Goal: Task Accomplishment & Management: Complete application form

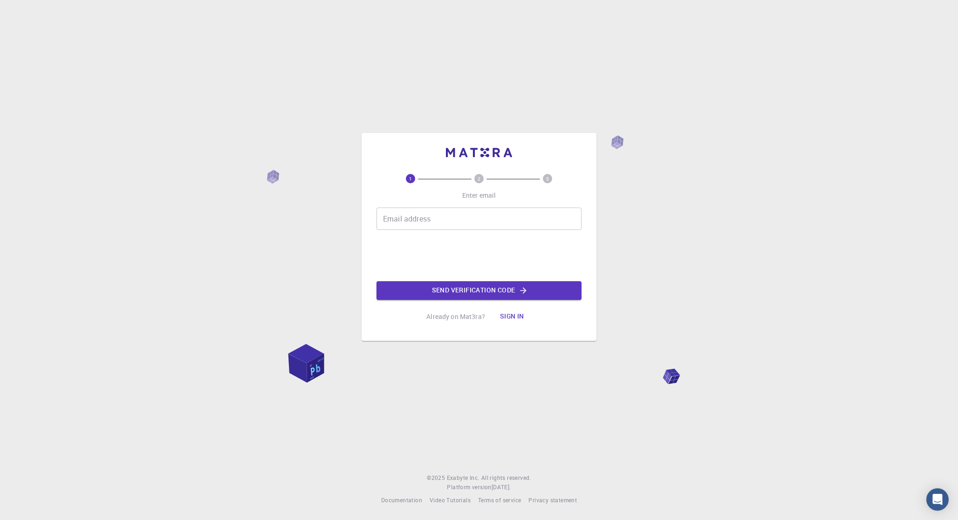
click at [447, 219] on input "Email address" at bounding box center [479, 218] width 205 height 22
type input "[EMAIL_ADDRESS][DOMAIN_NAME]"
click at [476, 287] on button "Send verification code" at bounding box center [479, 290] width 205 height 19
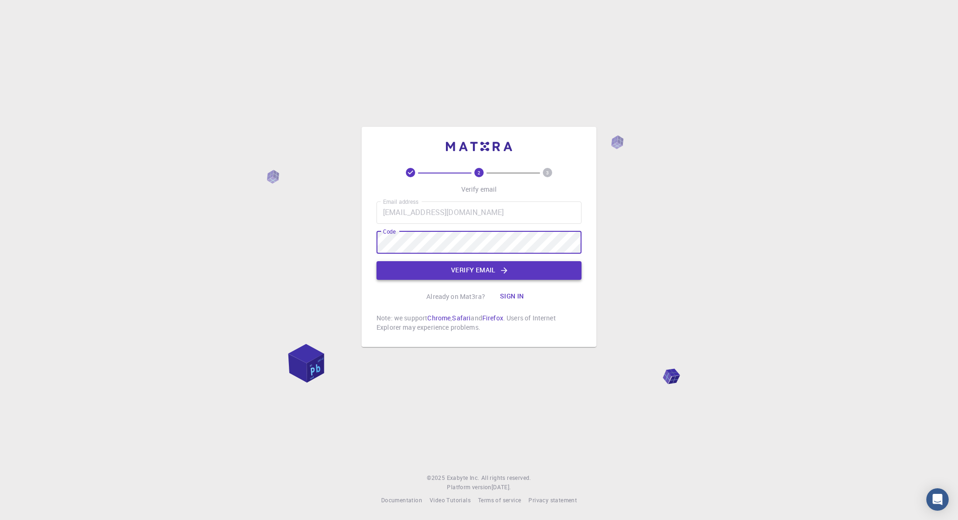
click at [499, 267] on button "Verify email" at bounding box center [479, 270] width 205 height 19
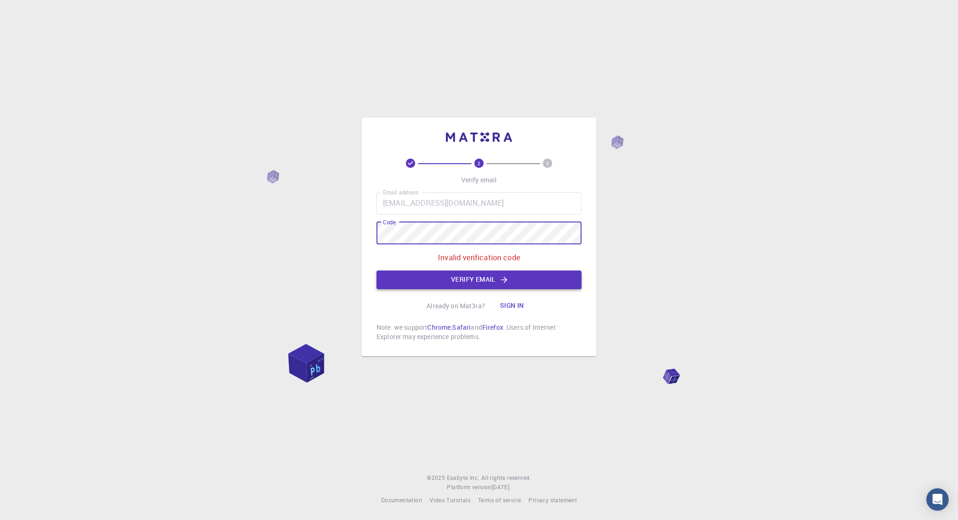
click at [479, 281] on button "Verify email" at bounding box center [479, 279] width 205 height 19
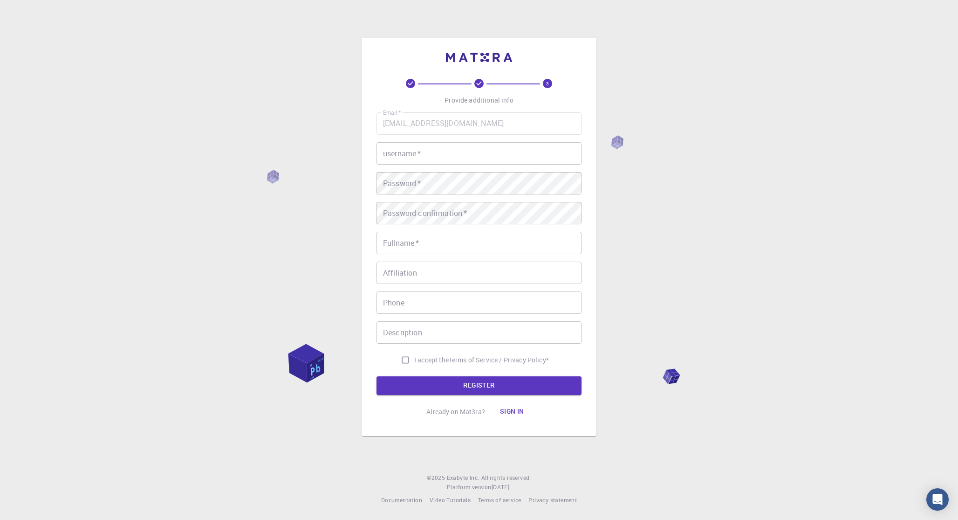
click at [508, 165] on div "Email   * [EMAIL_ADDRESS][DOMAIN_NAME] Email   * username   * username   * Pass…" at bounding box center [479, 240] width 205 height 256
click at [502, 156] on input "username   *" at bounding box center [479, 153] width 205 height 22
type input "taictu"
type input "Be Tai"
click at [403, 361] on input "I accept the Terms of Service / Privacy Policy *" at bounding box center [406, 360] width 18 height 18
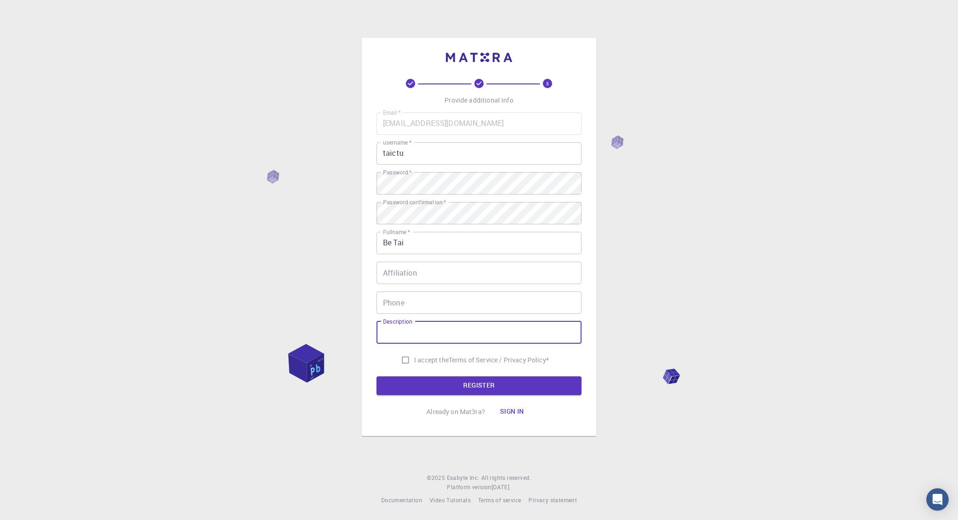
checkbox input "true"
click at [442, 380] on button "REGISTER" at bounding box center [479, 385] width 205 height 19
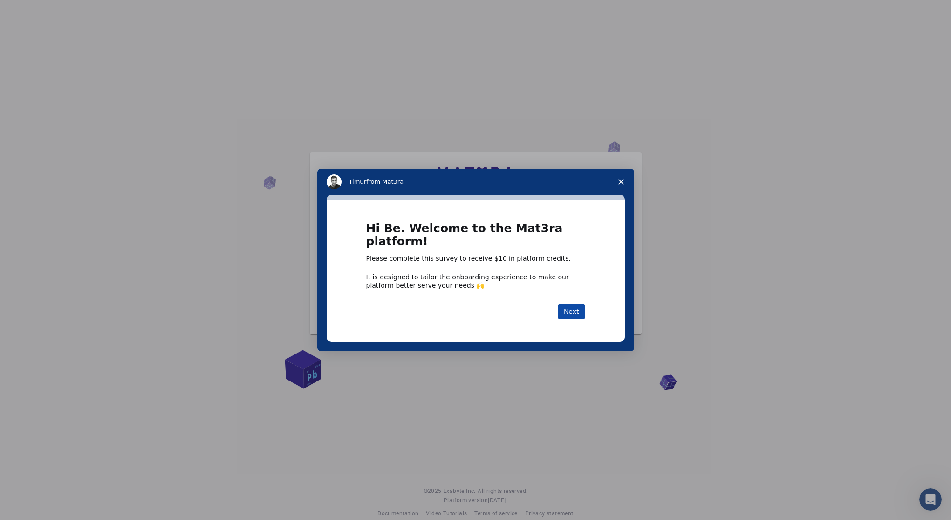
click at [571, 303] on button "Next" at bounding box center [572, 311] width 28 height 16
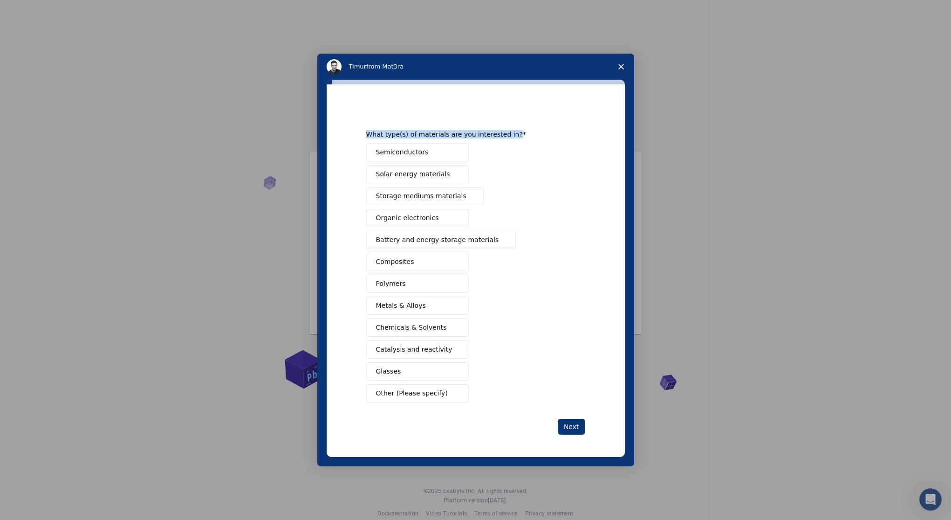
drag, startPoint x: 517, startPoint y: 134, endPoint x: 363, endPoint y: 132, distance: 153.9
click at [363, 132] on div "What type(s) of materials are you interested in? Semiconductors Solar energy ma…" at bounding box center [476, 270] width 298 height 372
click at [566, 175] on div "Semiconductors Solar energy materials Storage mediums materials Organic electro…" at bounding box center [475, 272] width 219 height 259
click at [419, 173] on span "Solar energy materials" at bounding box center [413, 174] width 74 height 10
click at [479, 239] on span "Battery and energy storage materials" at bounding box center [437, 240] width 123 height 10
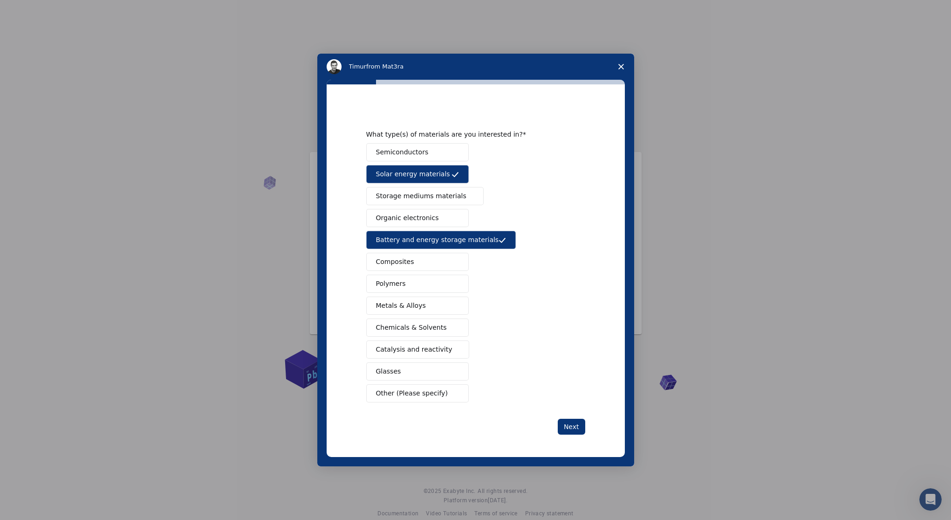
click at [430, 155] on button "Semiconductors" at bounding box center [417, 152] width 103 height 18
click at [568, 421] on button "Next" at bounding box center [572, 427] width 28 height 16
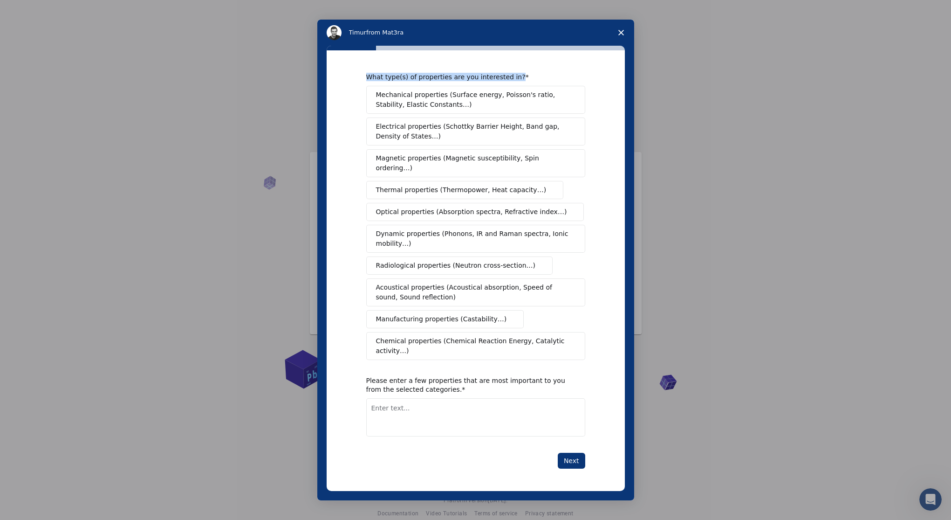
drag, startPoint x: 400, startPoint y: 80, endPoint x: 531, endPoint y: 88, distance: 131.2
click at [531, 88] on div "What type(s) of properties are you interested in? Mechanical properties (Surfac…" at bounding box center [476, 270] width 298 height 441
click at [578, 72] on div "What type(s) of properties are you interested in? Mechanical properties (Surfac…" at bounding box center [476, 270] width 298 height 441
click at [497, 98] on span "Mechanical properties (Surface energy, Poisson's ratio, Stability, Elastic Cons…" at bounding box center [473, 100] width 194 height 20
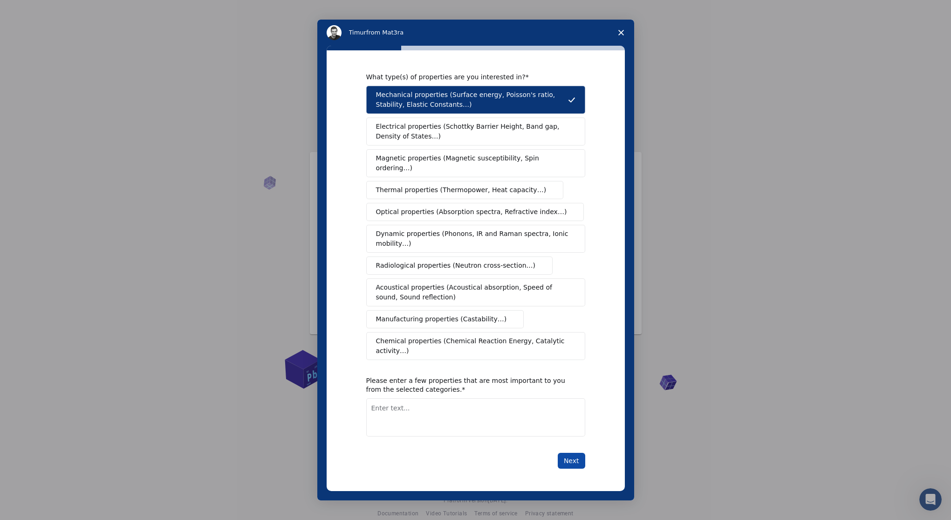
click at [572, 455] on button "Next" at bounding box center [572, 461] width 28 height 16
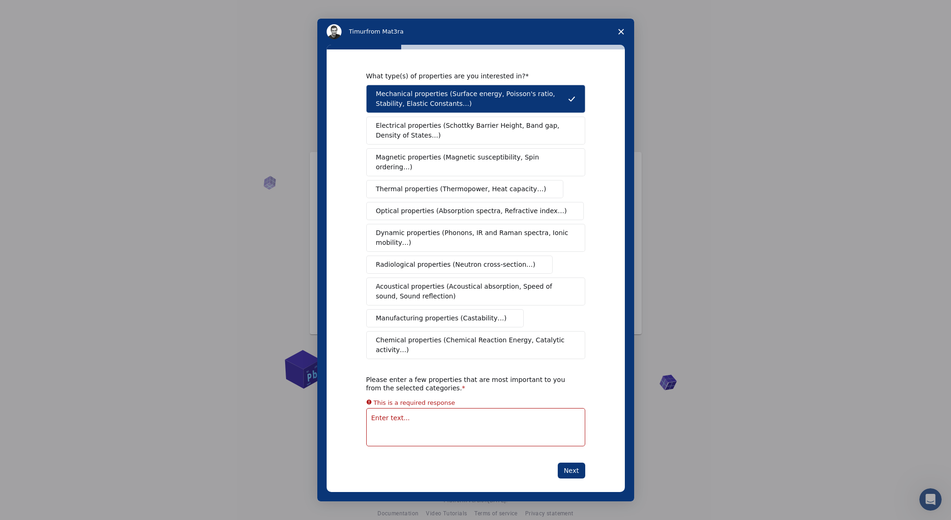
click at [502, 131] on span "Electrical properties (Schottky Barrier Height, Band gap, Density of States…)" at bounding box center [473, 131] width 194 height 20
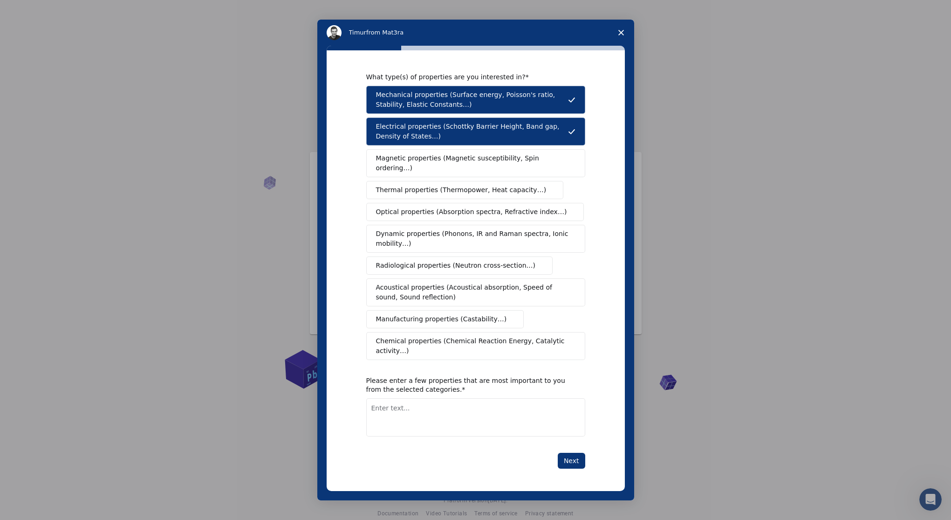
click at [426, 423] on textarea "Enter text..." at bounding box center [475, 417] width 219 height 38
drag, startPoint x: 440, startPoint y: 383, endPoint x: 364, endPoint y: 378, distance: 76.2
click at [364, 378] on div "What type(s) of properties are you interested in? Mechanical properties (Surfac…" at bounding box center [476, 270] width 298 height 441
copy div "Please enter a few properties that are most important to you from the selected …"
click at [525, 131] on span "Electrical properties (Schottky Barrier Height, Band gap, Density of States…)" at bounding box center [472, 132] width 192 height 20
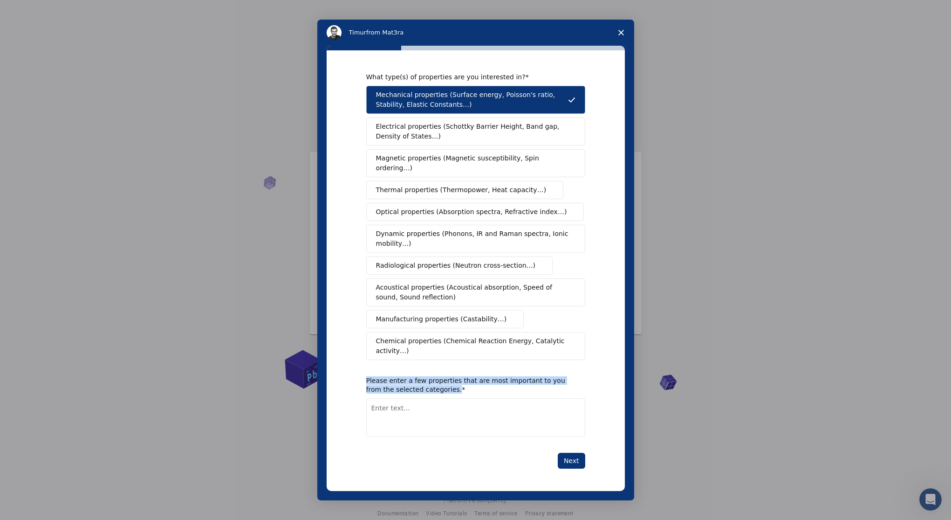
click at [529, 103] on span "Mechanical properties (Surface energy, Poisson's ratio, Stability, Elastic Cons…" at bounding box center [472, 100] width 192 height 20
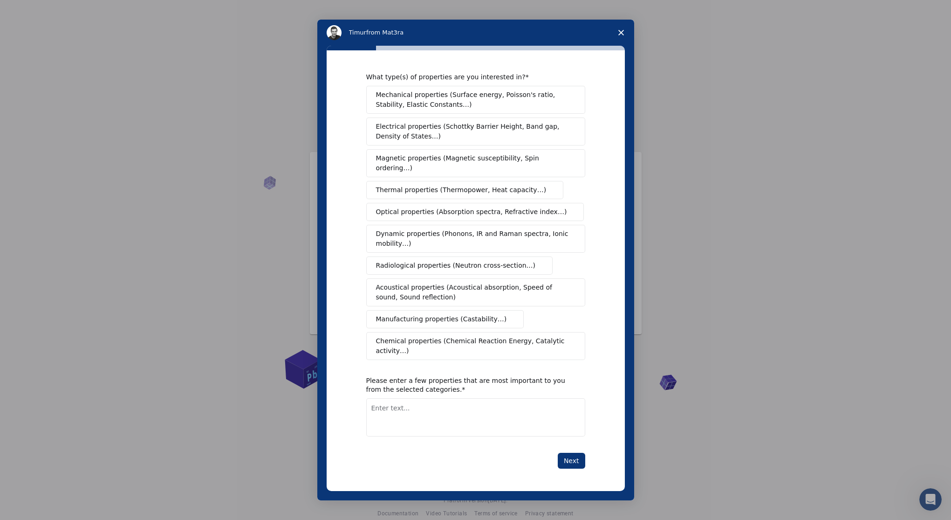
click at [617, 156] on div "What type(s) of properties are you interested in? Mechanical properties (Surfac…" at bounding box center [476, 270] width 298 height 441
click at [476, 81] on div "What type(s) of properties are you interested in?" at bounding box center [468, 77] width 205 height 8
drag, startPoint x: 366, startPoint y: 80, endPoint x: 528, endPoint y: 80, distance: 161.3
click at [528, 80] on div "What type(s) of properties are you interested in?" at bounding box center [468, 77] width 205 height 8
copy div "What type(s) of properties are you interested in?"
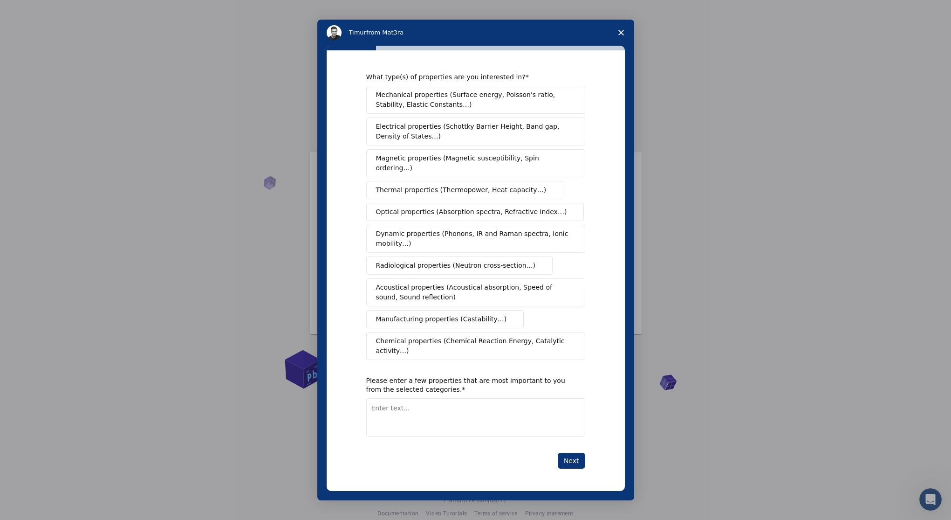
click at [605, 260] on div "What type(s) of properties are you interested in? Mechanical properties (Surfac…" at bounding box center [476, 270] width 298 height 441
click at [766, 71] on div "Intercom messenger" at bounding box center [475, 260] width 951 height 520
click at [511, 69] on div "What type(s) of properties are you interested in? Mechanical properties (Surfac…" at bounding box center [476, 270] width 298 height 441
